Goal: Find specific page/section: Find specific page/section

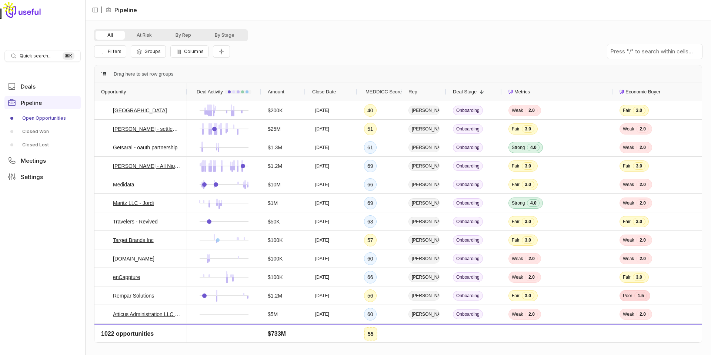
click at [112, 59] on div "Filters Groups Columns" at bounding box center [398, 51] width 608 height 21
click at [112, 51] on span "Filters" at bounding box center [115, 51] width 14 height 6
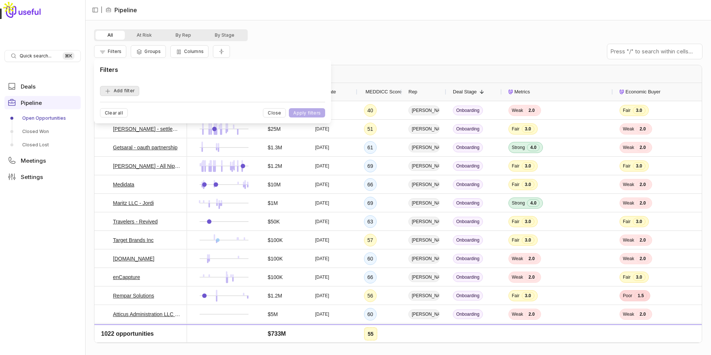
click at [124, 87] on button "Add filter" at bounding box center [119, 91] width 39 height 10
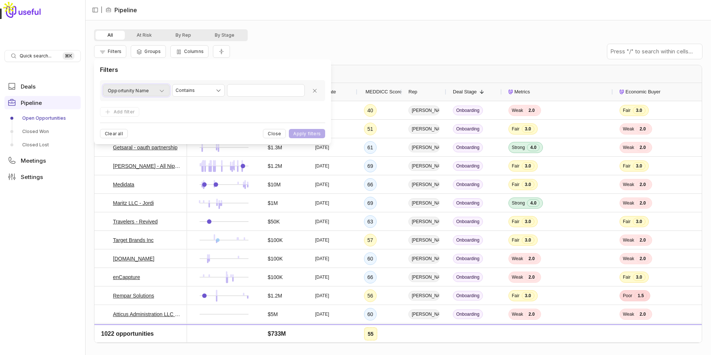
click at [133, 90] on span "Opportunity Name" at bounding box center [128, 90] width 41 height 9
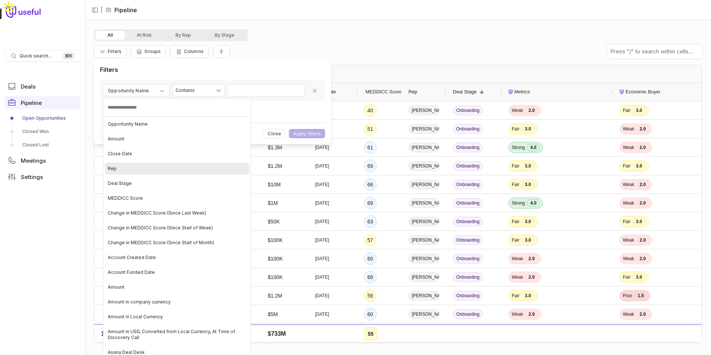
click at [134, 173] on div "Rep" at bounding box center [177, 169] width 144 height 12
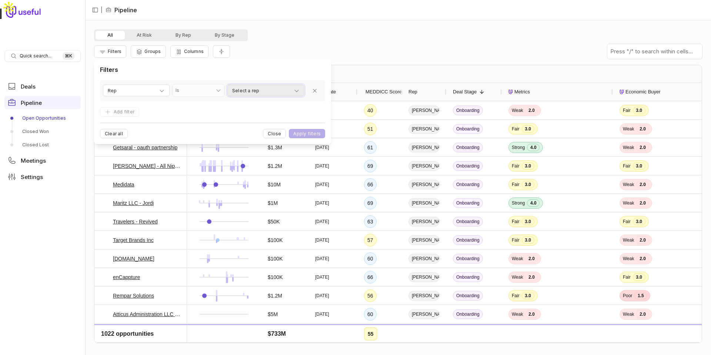
click at [248, 90] on span "Select a rep" at bounding box center [245, 90] width 27 height 9
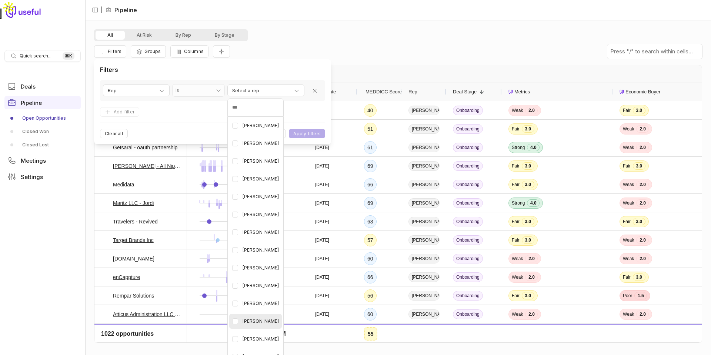
click at [236, 318] on Swinney "button" at bounding box center [235, 321] width 6 height 6
click at [306, 128] on html "Quick search... ⌘ K Deals Pipeline Open Opportunities Closed Won Closed Lost Me…" at bounding box center [355, 177] width 711 height 355
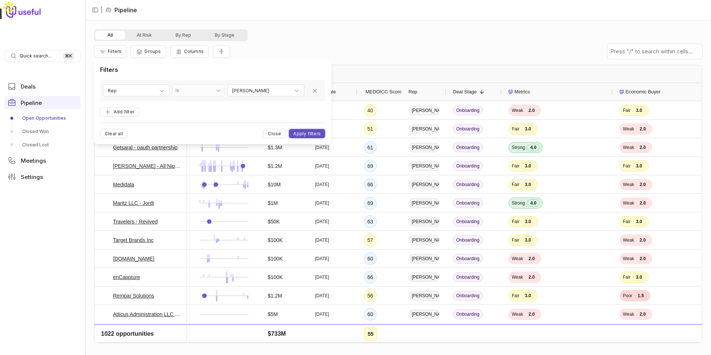
click at [306, 130] on button "Apply filters" at bounding box center [307, 133] width 36 height 9
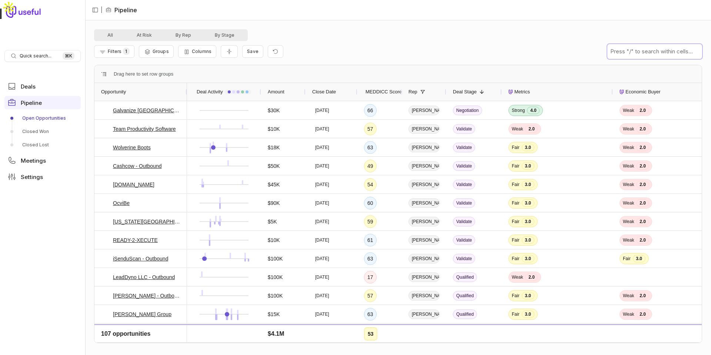
click at [655, 53] on input "text" at bounding box center [654, 51] width 95 height 15
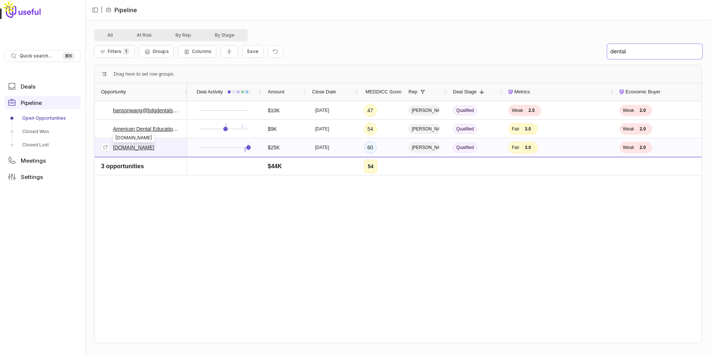
type input "dental"
click at [146, 147] on link "[DOMAIN_NAME]" at bounding box center [133, 147] width 41 height 9
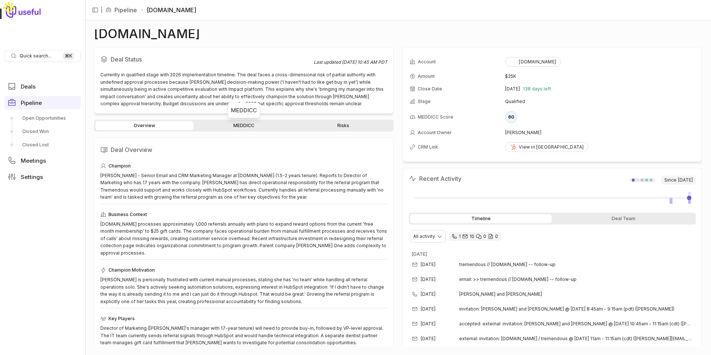
click at [234, 122] on link "MEDDICC" at bounding box center [244, 125] width 98 height 9
